Goal: Information Seeking & Learning: Learn about a topic

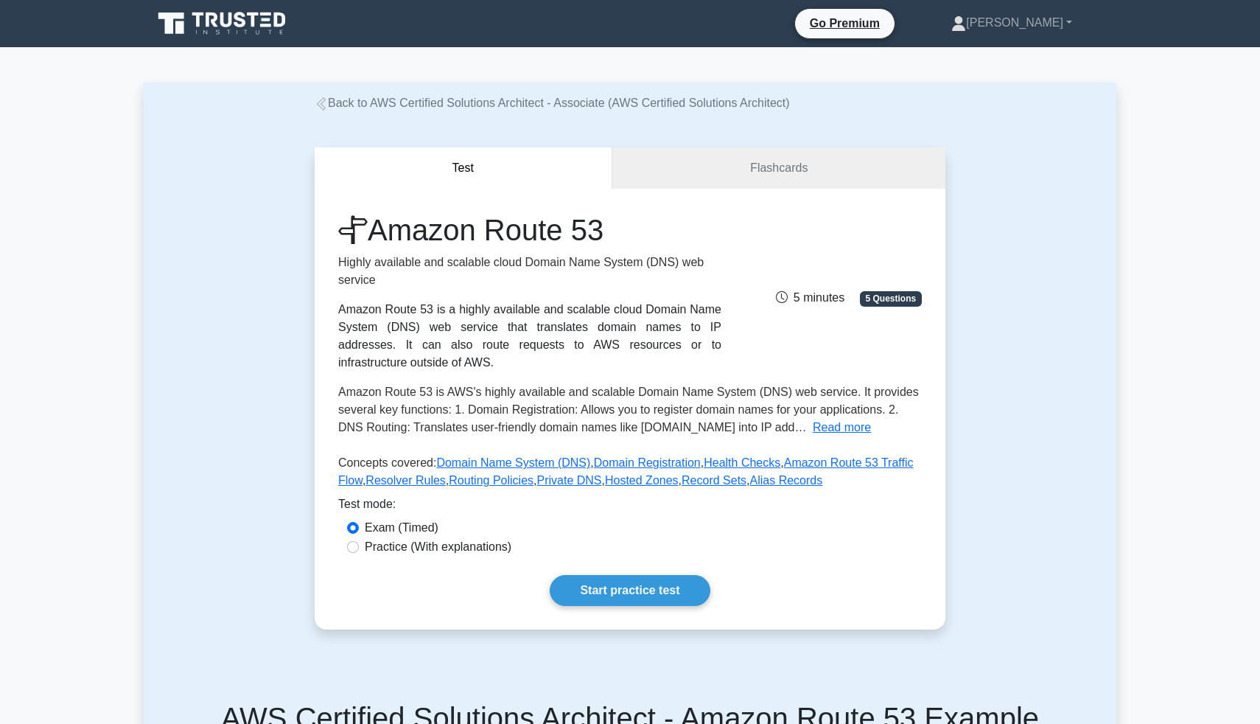
scroll to position [25, 0]
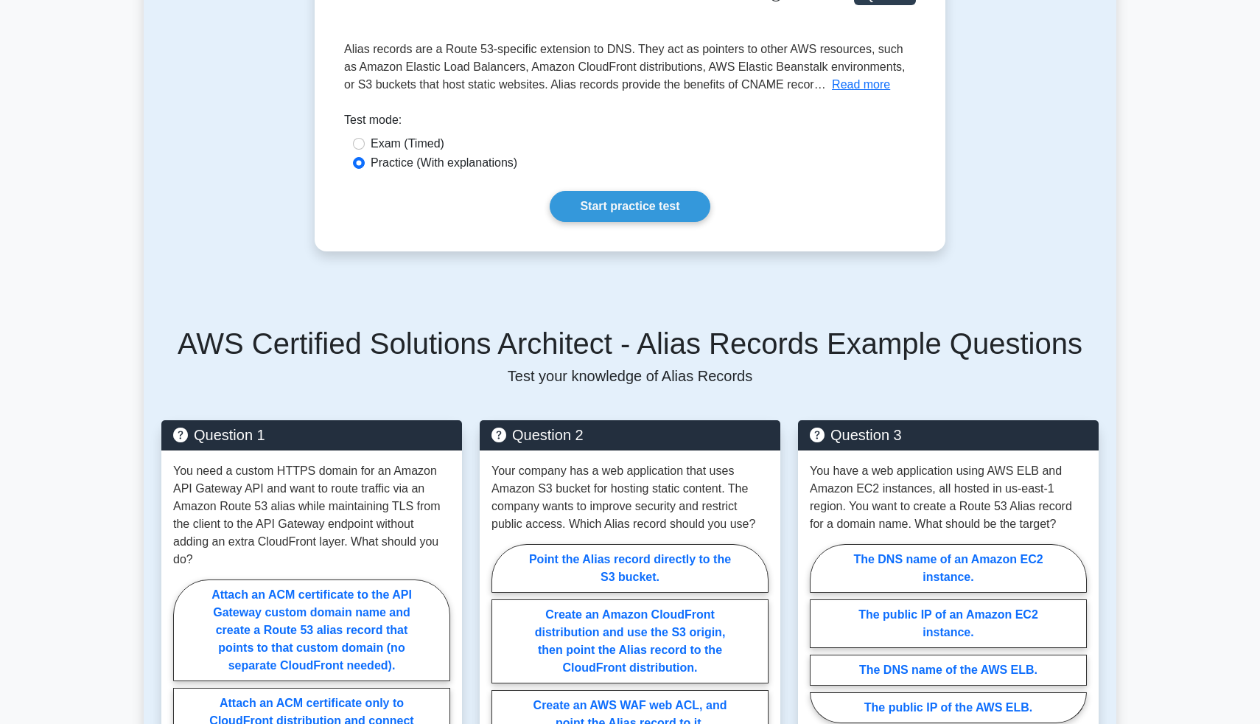
scroll to position [190, 0]
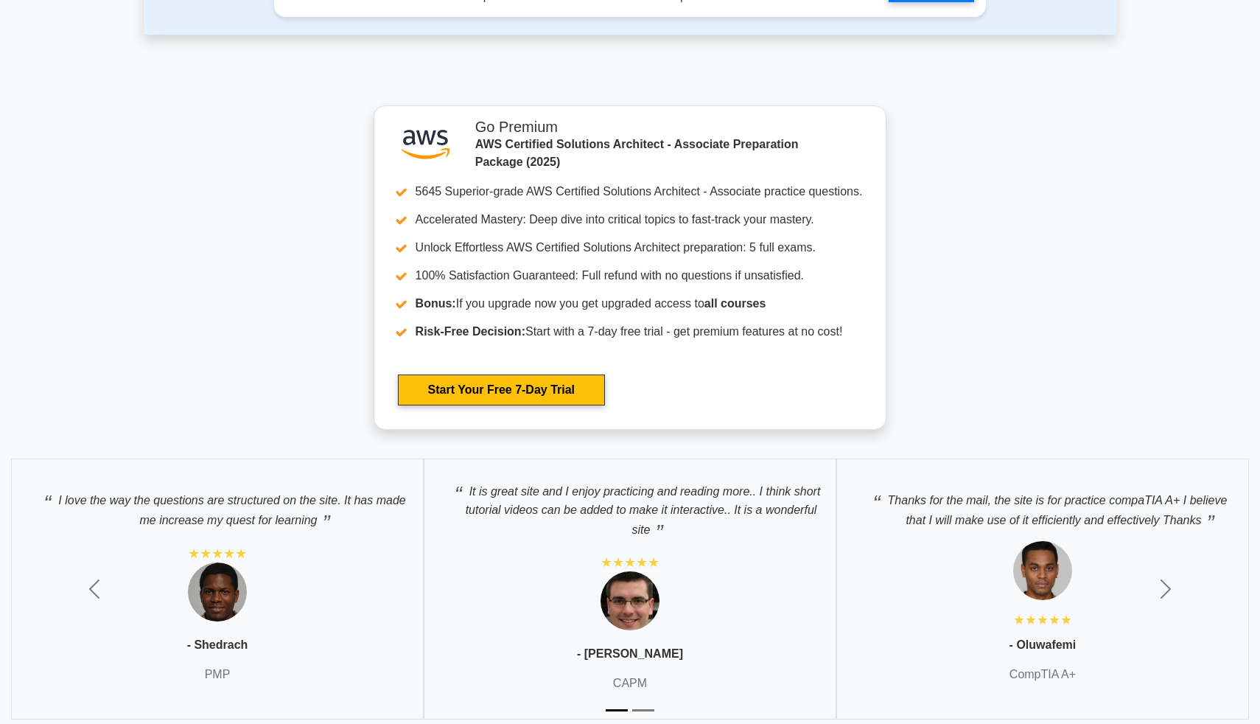
scroll to position [4778, 0]
